Goal: Task Accomplishment & Management: Manage account settings

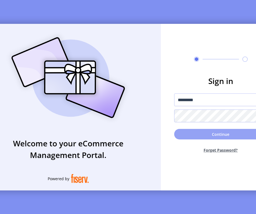
click at [194, 135] on button "Continue" at bounding box center [220, 134] width 93 height 11
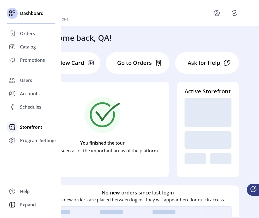
click at [34, 128] on span "Storefront" at bounding box center [31, 127] width 22 height 7
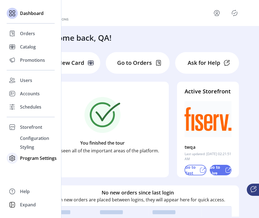
click at [37, 158] on span "Program Settings" at bounding box center [38, 158] width 37 height 7
click at [35, 153] on span "Templates" at bounding box center [31, 151] width 22 height 7
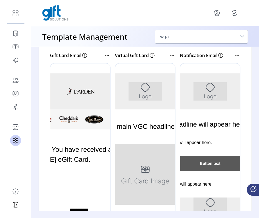
scroll to position [117, 0]
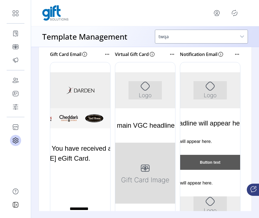
click at [77, 144] on div at bounding box center [80, 145] width 60 height 166
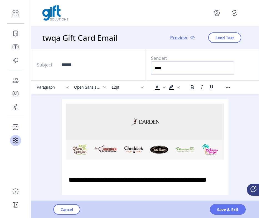
click at [160, 68] on input "****" at bounding box center [192, 68] width 83 height 13
click at [179, 65] on input "****" at bounding box center [192, 68] width 83 height 13
click at [118, 39] on h3 "twqa Gift Card Email" at bounding box center [80, 38] width 77 height 12
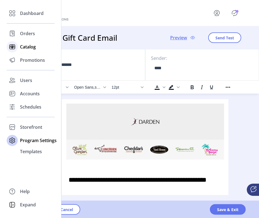
click at [24, 48] on span "Catalog" at bounding box center [28, 47] width 16 height 7
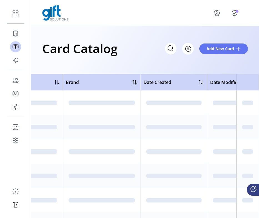
scroll to position [0, 346]
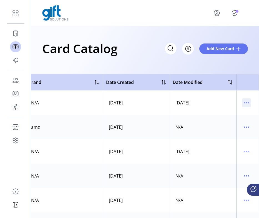
click at [244, 102] on icon "menu" at bounding box center [246, 102] width 9 height 9
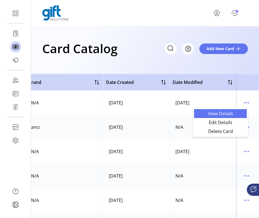
click at [224, 112] on span "View Details" at bounding box center [220, 114] width 46 height 4
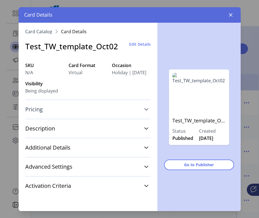
click at [142, 111] on link "Pricing" at bounding box center [87, 109] width 125 height 12
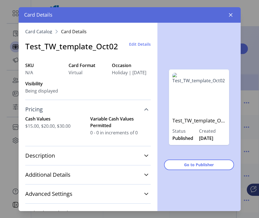
click at [144, 111] on icon at bounding box center [146, 109] width 4 height 4
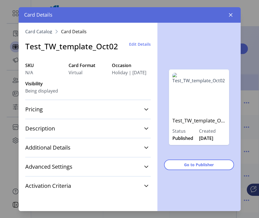
click at [137, 43] on span "Edit Details" at bounding box center [140, 44] width 22 height 6
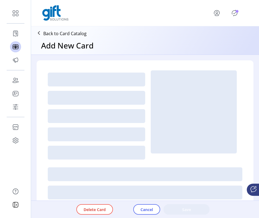
type textarea "****"
type input "*"
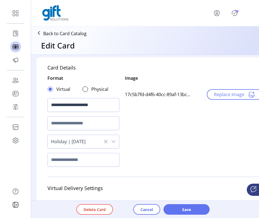
scroll to position [0, 0]
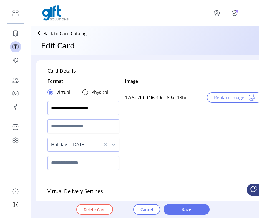
click at [95, 109] on input "**********" at bounding box center [83, 108] width 72 height 14
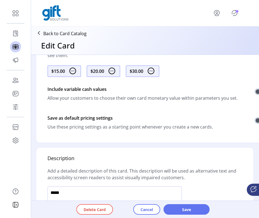
scroll to position [389, 0]
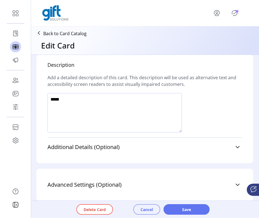
click at [144, 207] on span "Cancel" at bounding box center [146, 210] width 12 height 6
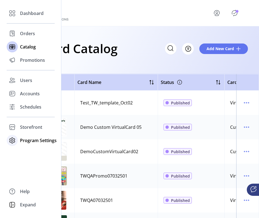
click at [23, 144] on div "Program Settings" at bounding box center [31, 140] width 48 height 13
click at [26, 154] on span "Templates" at bounding box center [31, 151] width 22 height 7
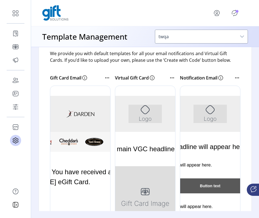
scroll to position [94, 0]
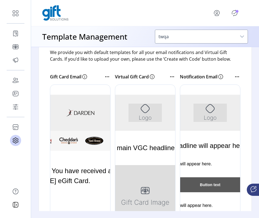
click at [72, 132] on div at bounding box center [80, 168] width 60 height 166
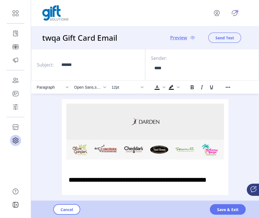
click at [227, 37] on span "Send Test" at bounding box center [224, 38] width 19 height 6
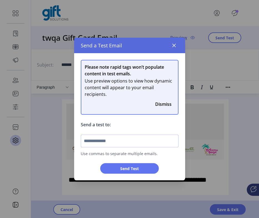
click at [120, 143] on input "text" at bounding box center [130, 141] width 98 height 13
type input "*******"
click at [173, 45] on icon "button" at bounding box center [174, 45] width 4 height 4
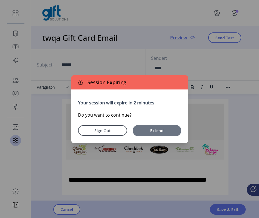
click at [149, 132] on span "Extend" at bounding box center [156, 131] width 43 height 6
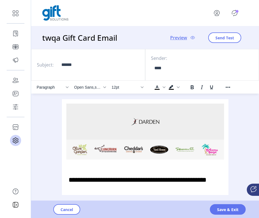
click at [178, 39] on span "Preview" at bounding box center [178, 37] width 17 height 7
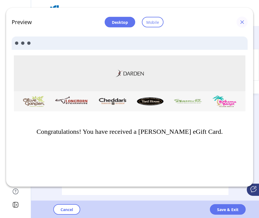
click at [241, 25] on button "button" at bounding box center [241, 22] width 11 height 11
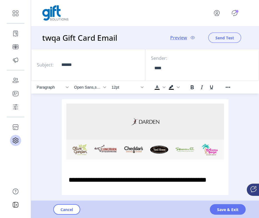
click at [223, 39] on span "Send Test" at bounding box center [224, 38] width 19 height 6
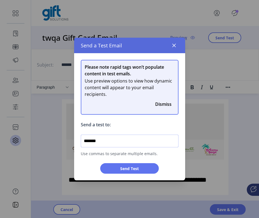
click at [139, 144] on input "*******" at bounding box center [130, 141] width 98 height 13
click at [139, 170] on span "Send Test" at bounding box center [129, 169] width 44 height 6
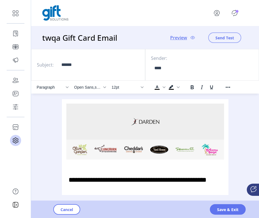
click at [228, 37] on span "Send Test" at bounding box center [224, 38] width 19 height 6
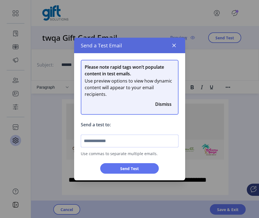
click at [113, 142] on input "text" at bounding box center [130, 141] width 98 height 13
type input "*"
click at [174, 44] on icon "button" at bounding box center [174, 45] width 4 height 4
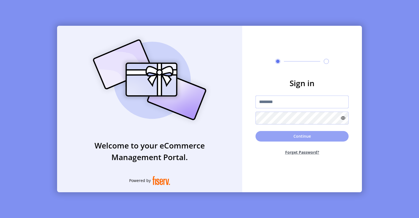
type input "**********"
click at [284, 135] on button "Continue" at bounding box center [302, 136] width 93 height 11
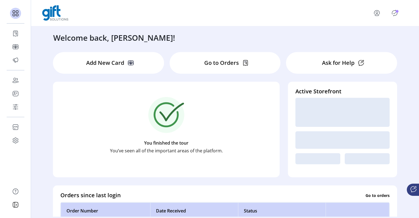
click at [394, 12] on icon "Publisher Panel" at bounding box center [395, 13] width 9 height 9
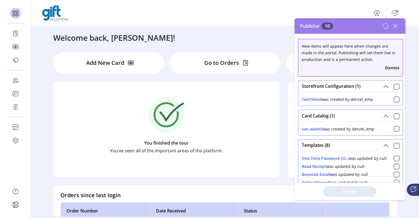
click at [398, 83] on div "Storefront Configuration (1)" at bounding box center [351, 86] width 104 height 11
click at [396, 86] on div at bounding box center [397, 87] width 6 height 6
click at [395, 117] on div at bounding box center [397, 117] width 6 height 6
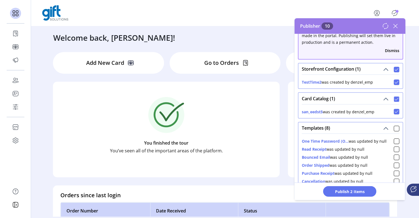
scroll to position [17, 0]
click at [394, 126] on div at bounding box center [397, 129] width 6 height 6
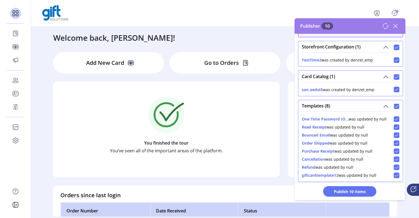
scroll to position [54, 0]
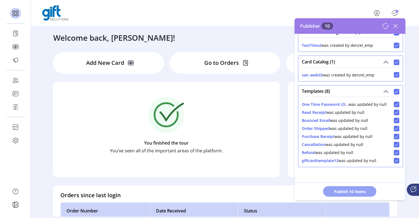
click at [359, 186] on button "Publish 10 Items" at bounding box center [349, 191] width 53 height 11
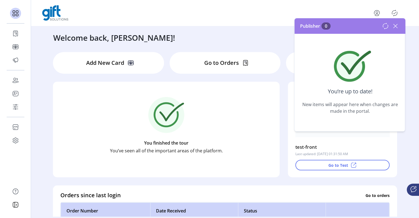
click at [394, 26] on icon at bounding box center [395, 26] width 9 height 9
